Goal: Task Accomplishment & Management: Manage account settings

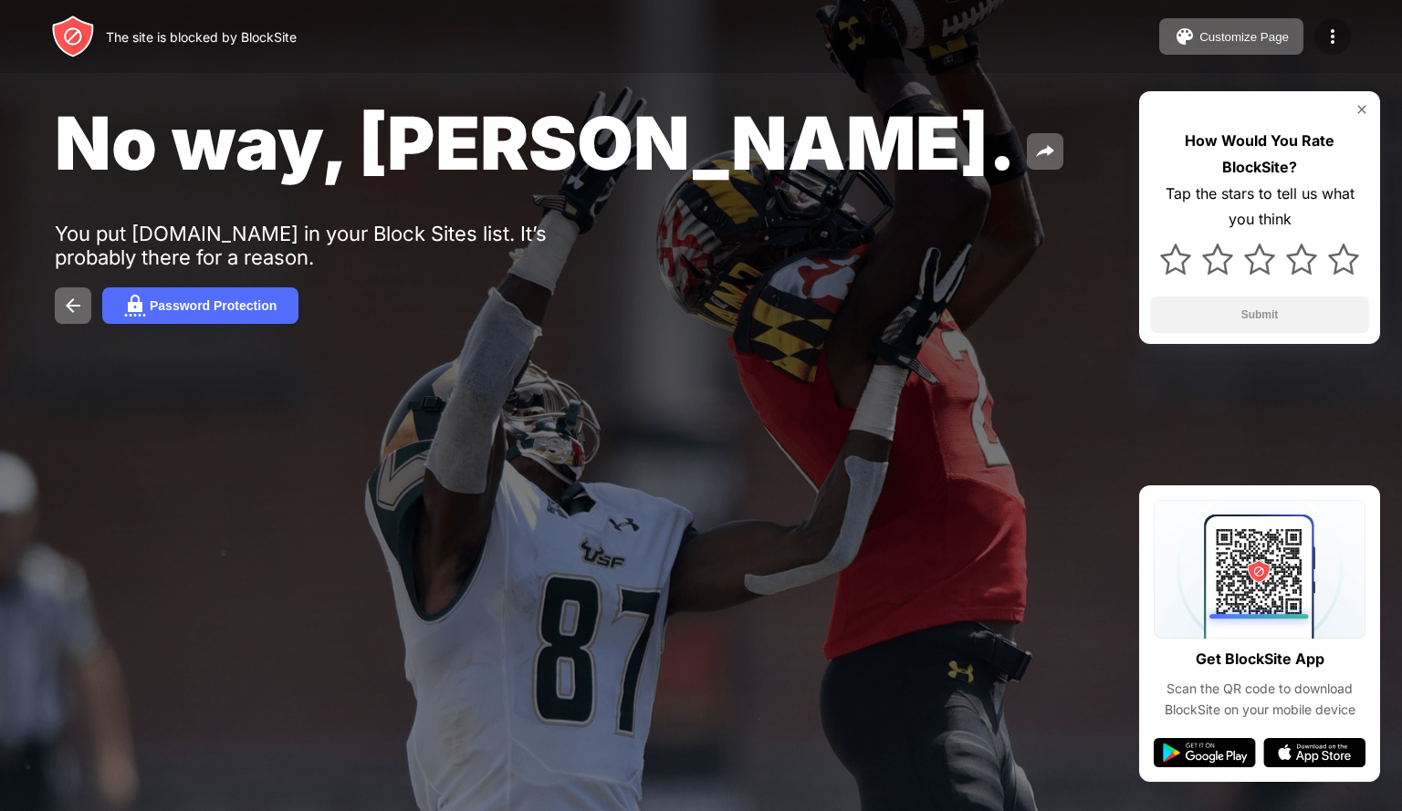
click at [1344, 38] on div at bounding box center [1332, 36] width 36 height 36
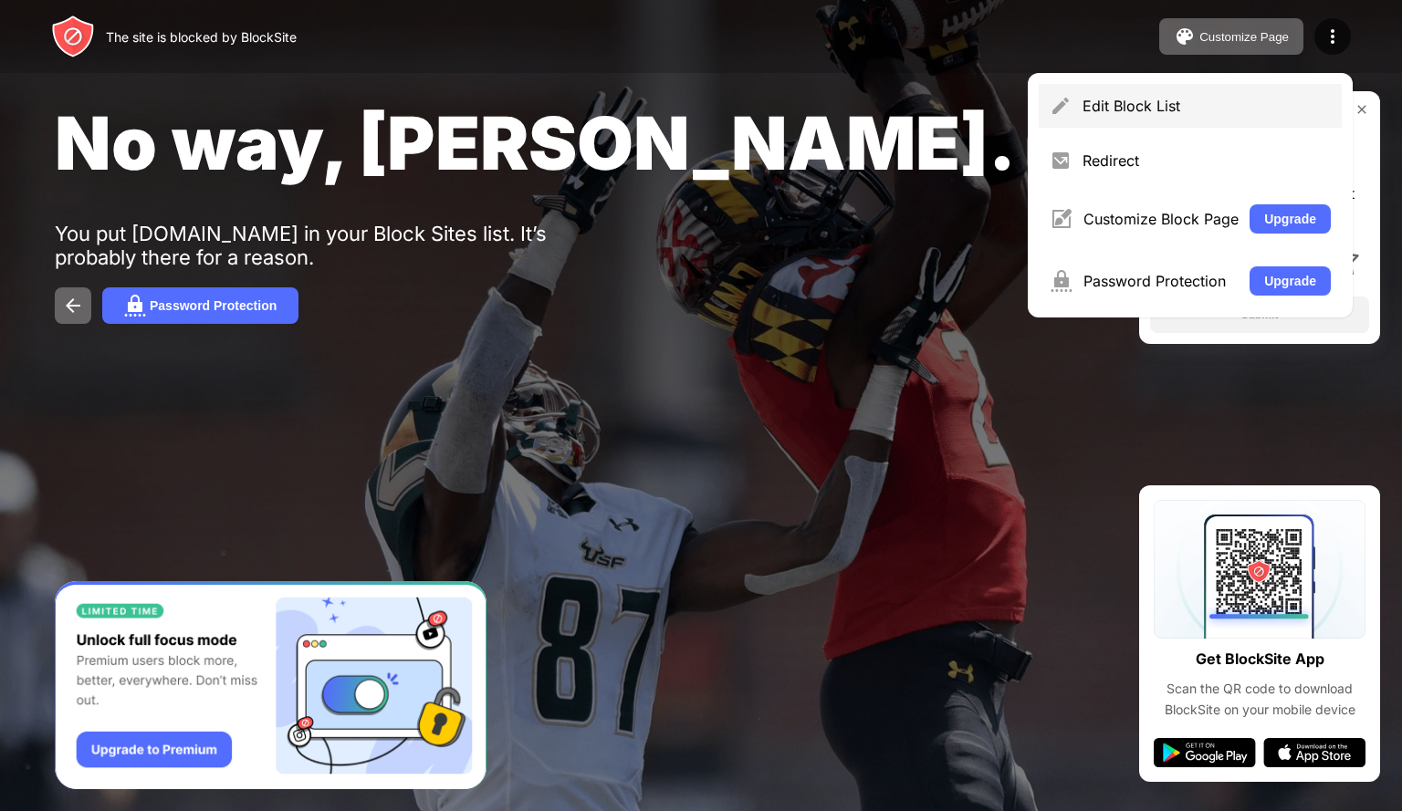
click at [1105, 100] on div "Edit Block List" at bounding box center [1206, 106] width 248 height 18
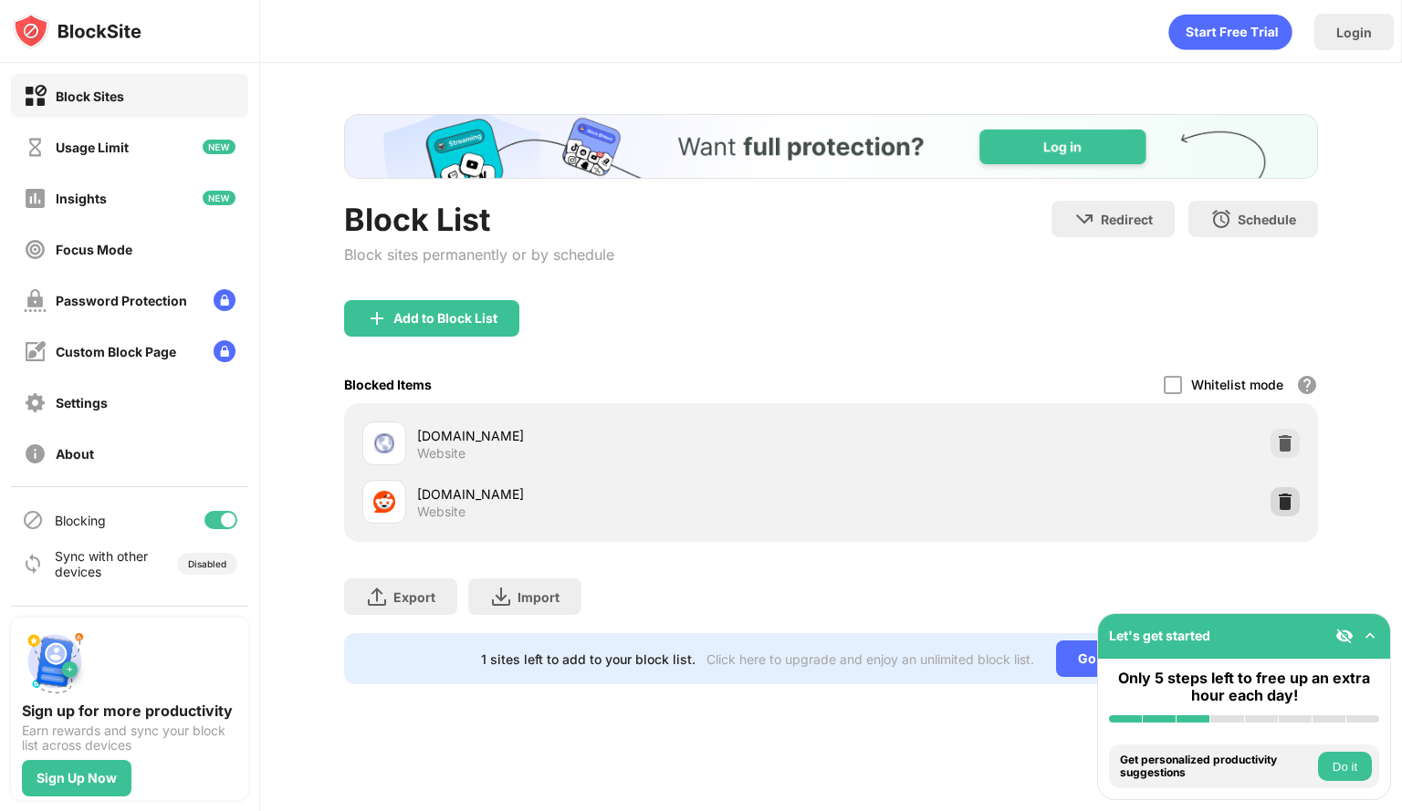
click at [1286, 506] on img at bounding box center [1285, 502] width 18 height 18
